Goal: Information Seeking & Learning: Learn about a topic

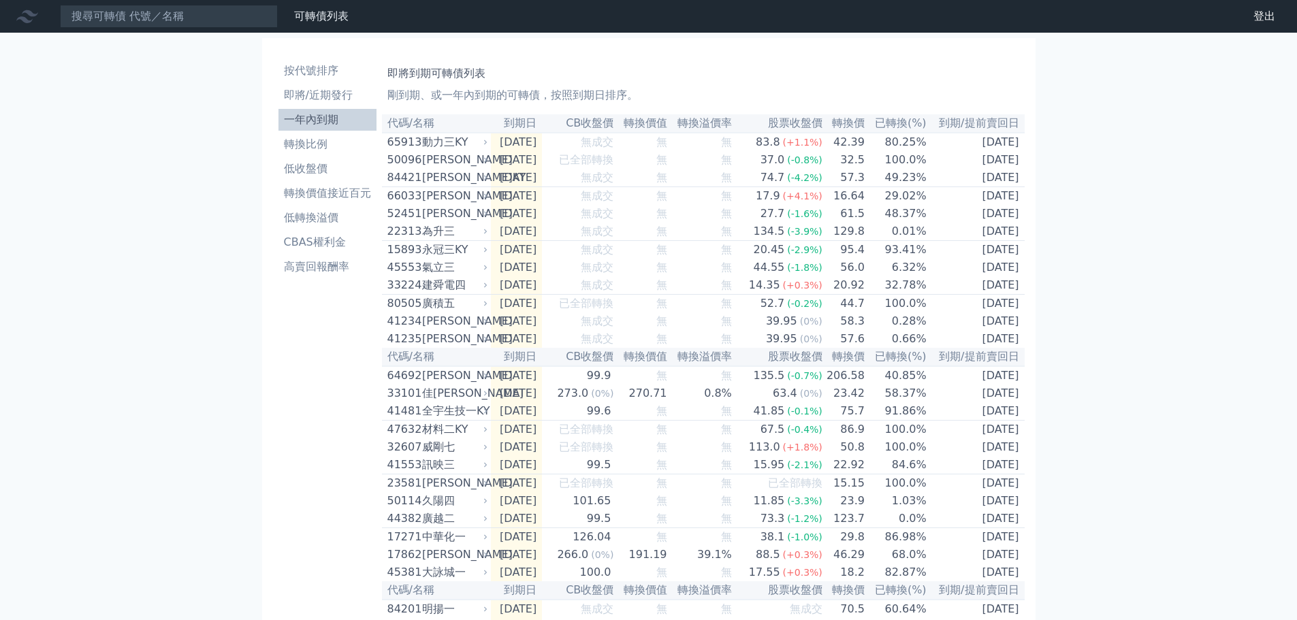
click at [326, 189] on li "轉換價值接近百元" at bounding box center [327, 193] width 98 height 16
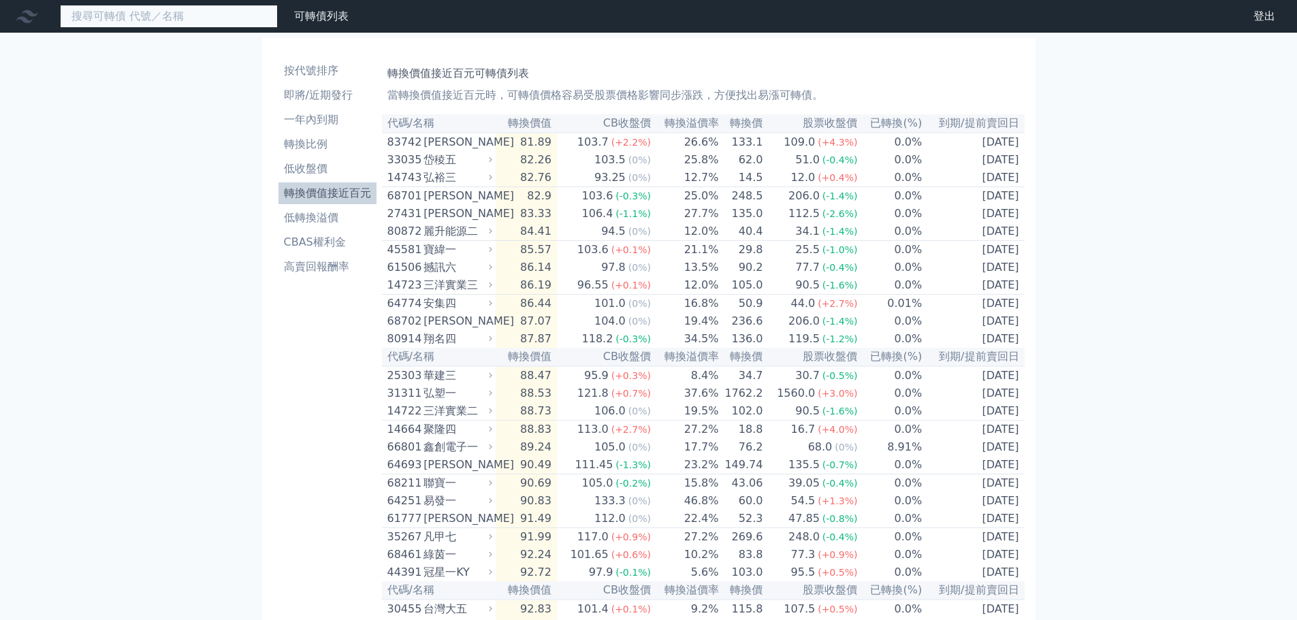
click at [136, 10] on input at bounding box center [169, 16] width 218 height 23
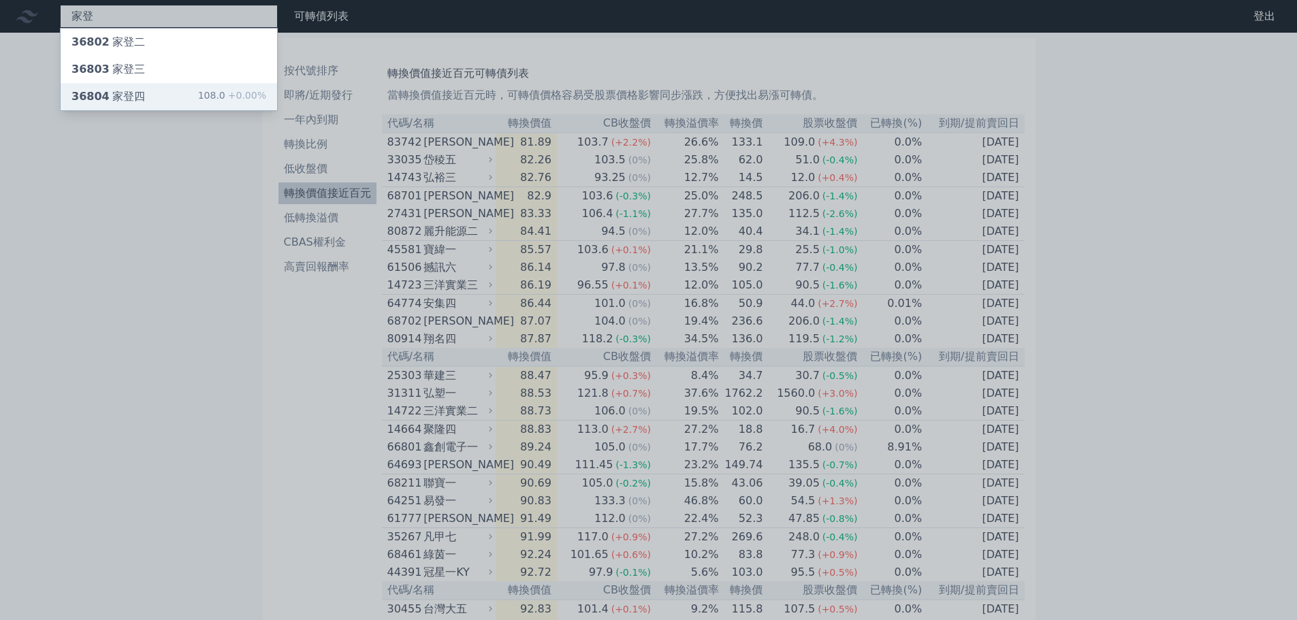
type input "家登"
click at [125, 91] on div "36804 家登四" at bounding box center [108, 96] width 74 height 16
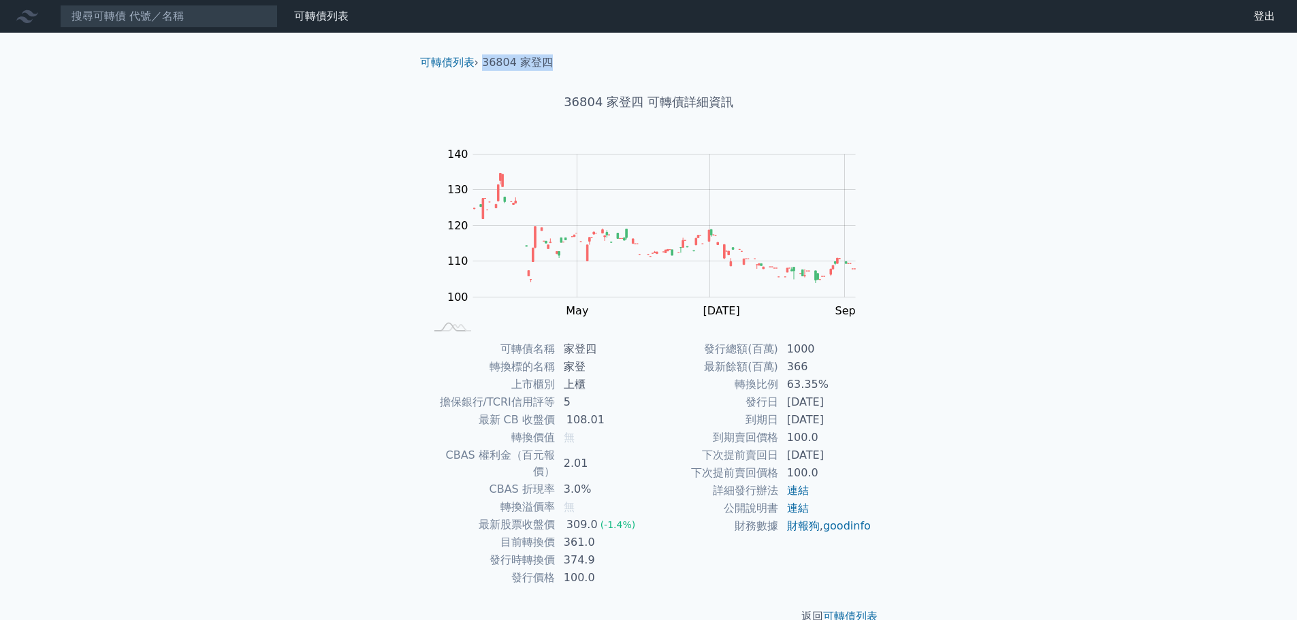
drag, startPoint x: 483, startPoint y: 62, endPoint x: 573, endPoint y: 65, distance: 89.9
click at [573, 65] on ol "可轉債列表 › 36804 家登四" at bounding box center [648, 62] width 479 height 16
copy li "36804 家登四"
click at [468, 62] on link "可轉債列表" at bounding box center [447, 62] width 54 height 13
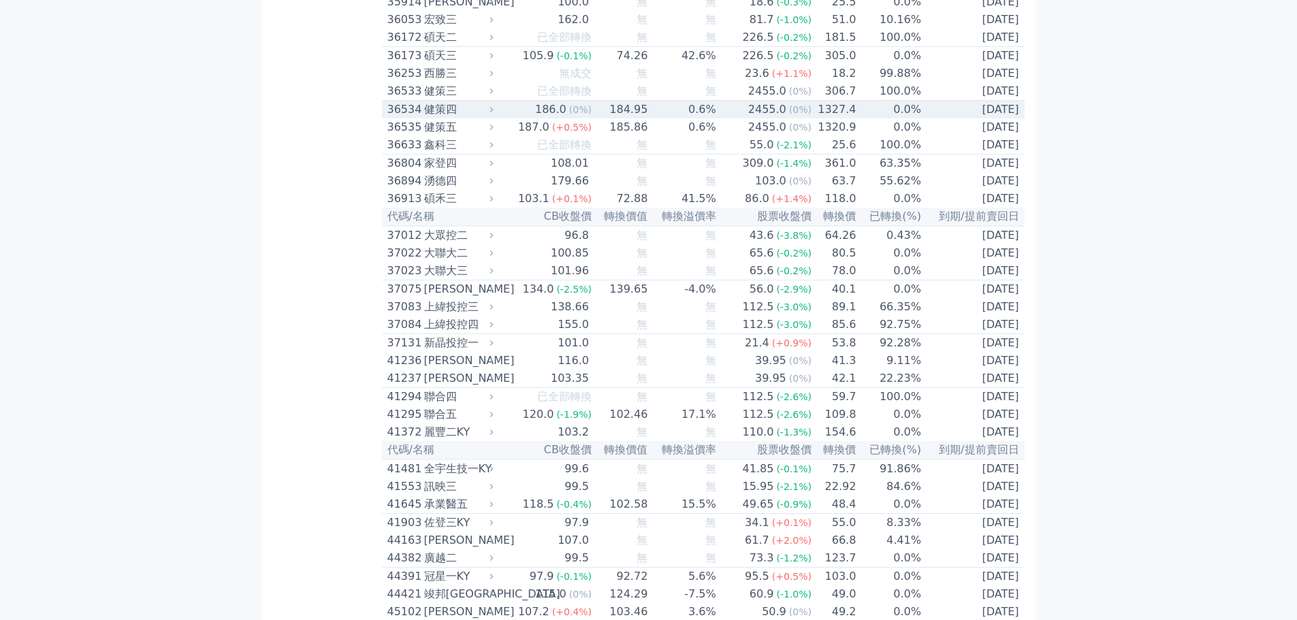
scroll to position [3341, 0]
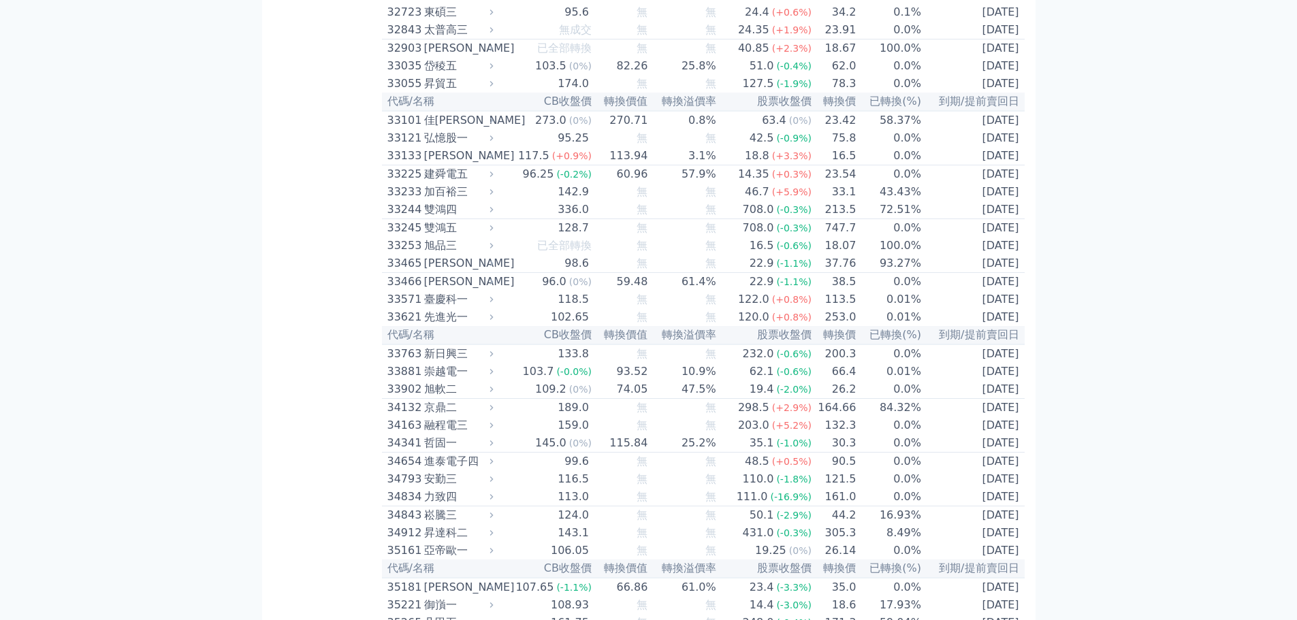
scroll to position [2116, 0]
